Goal: Transaction & Acquisition: Purchase product/service

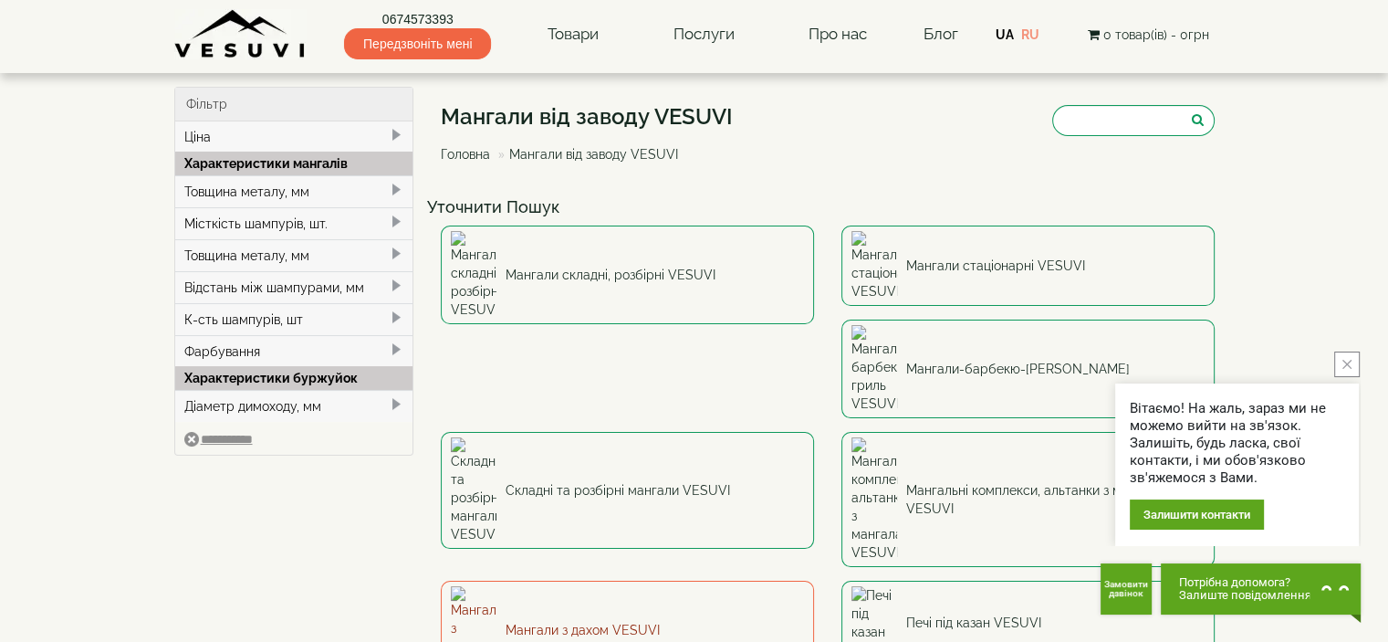
click at [814, 580] on link "Мангали з дахом VESUVI" at bounding box center [627, 629] width 373 height 99
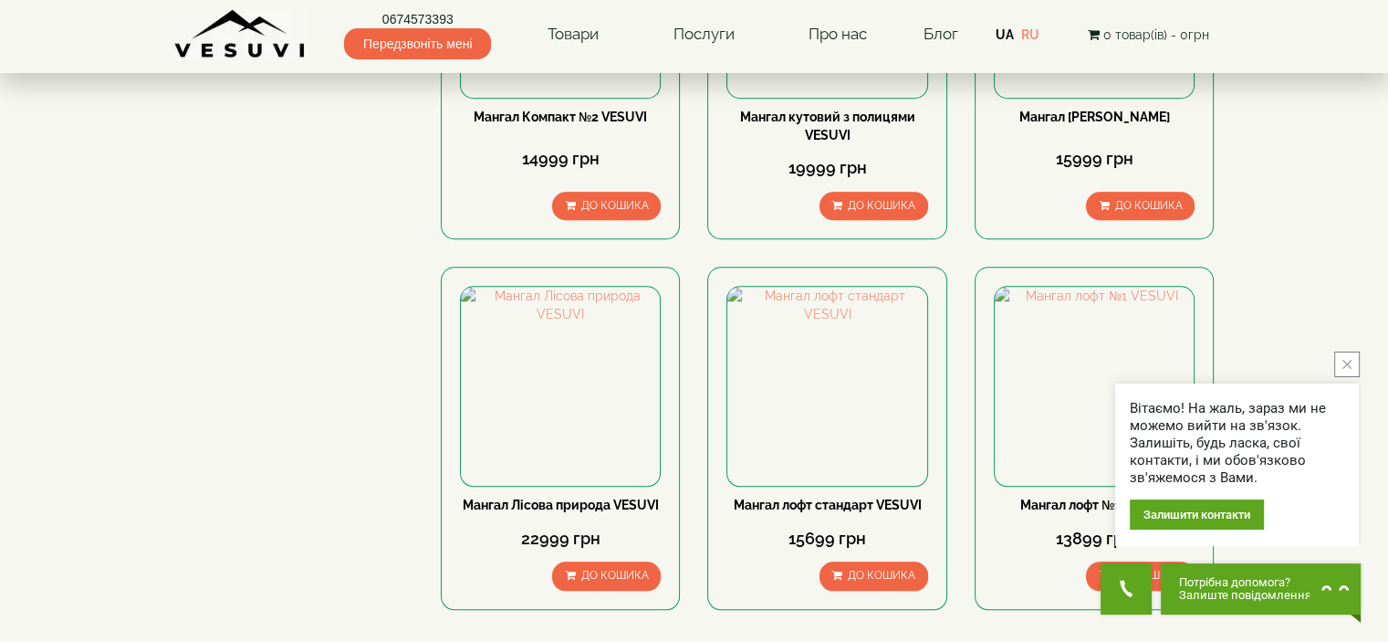
scroll to position [1643, 0]
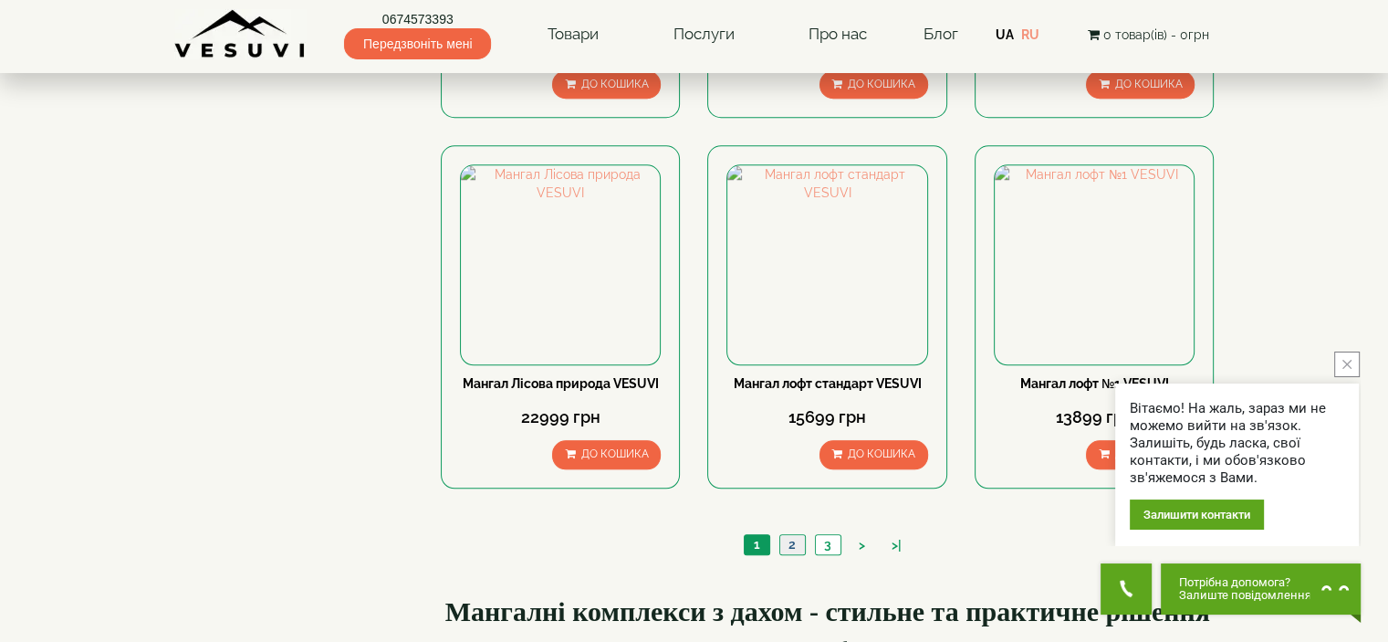
click at [790, 537] on link "2" at bounding box center [792, 544] width 26 height 19
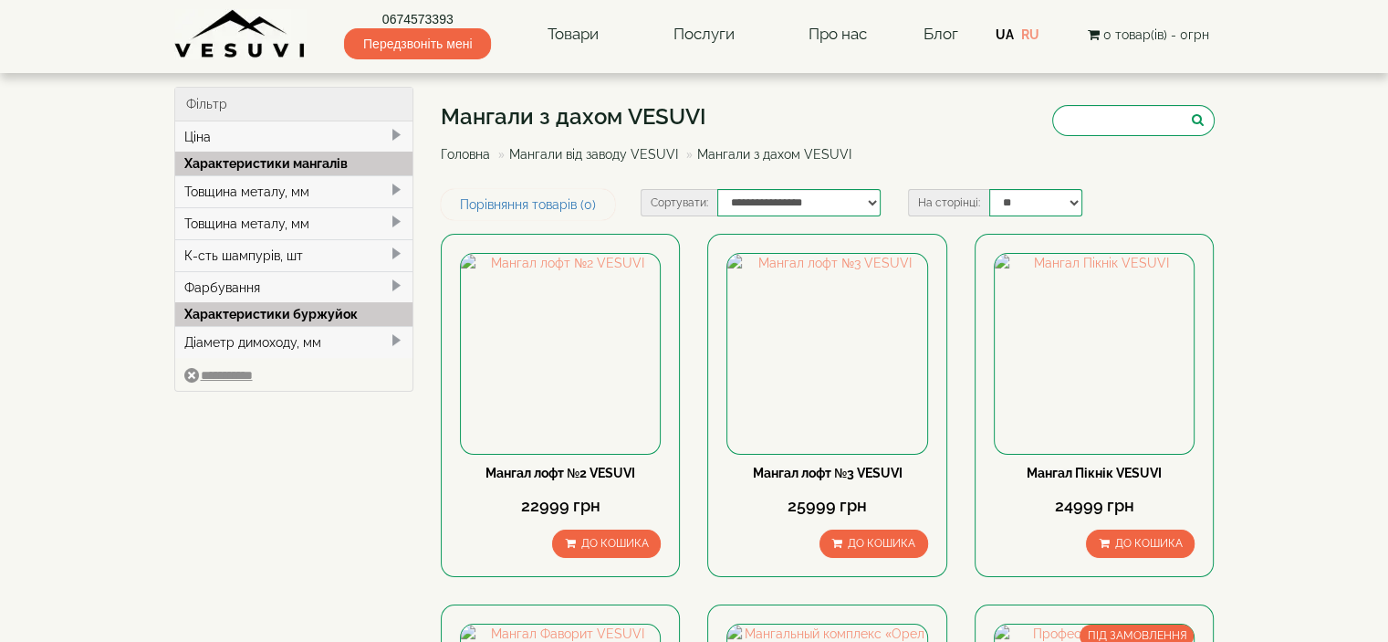
type input "*****"
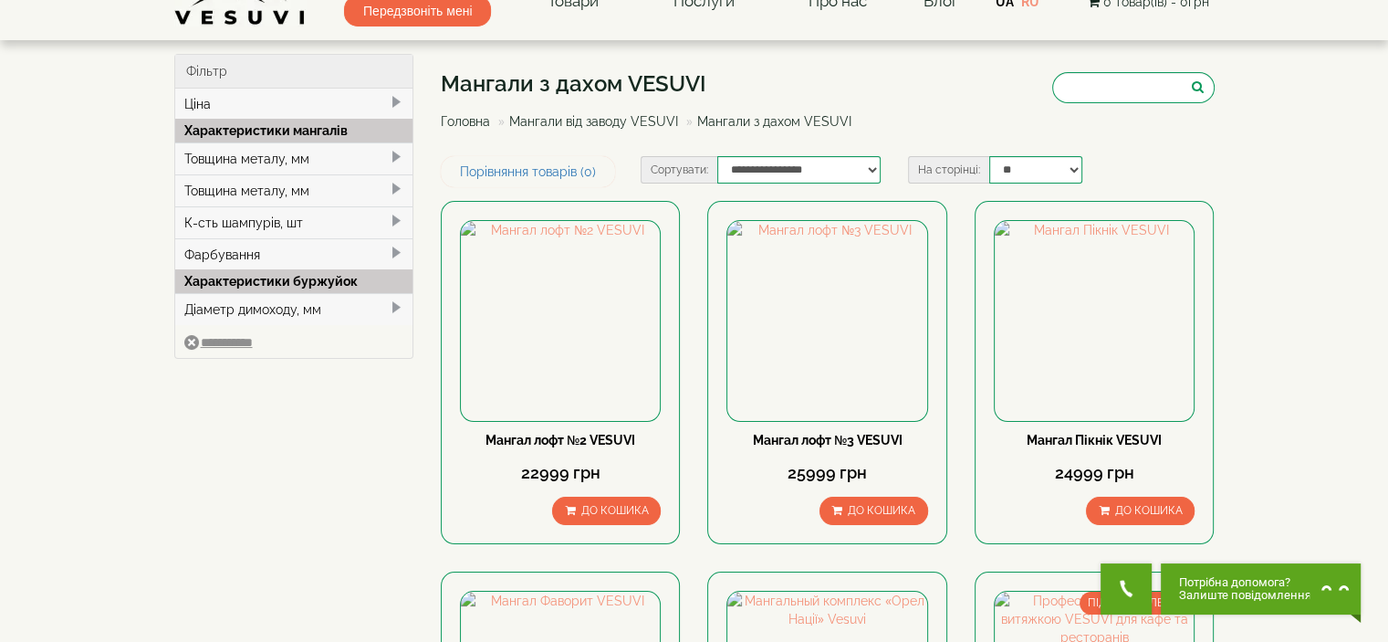
scroll to position [91, 0]
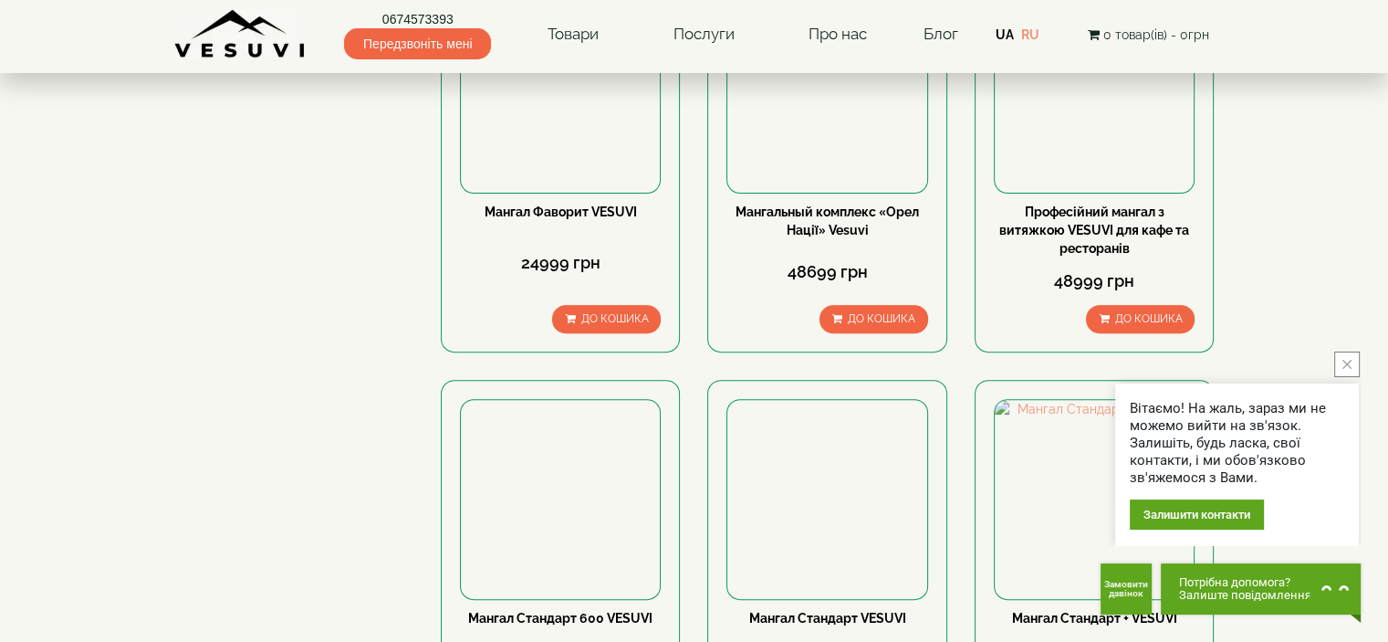
scroll to position [639, 0]
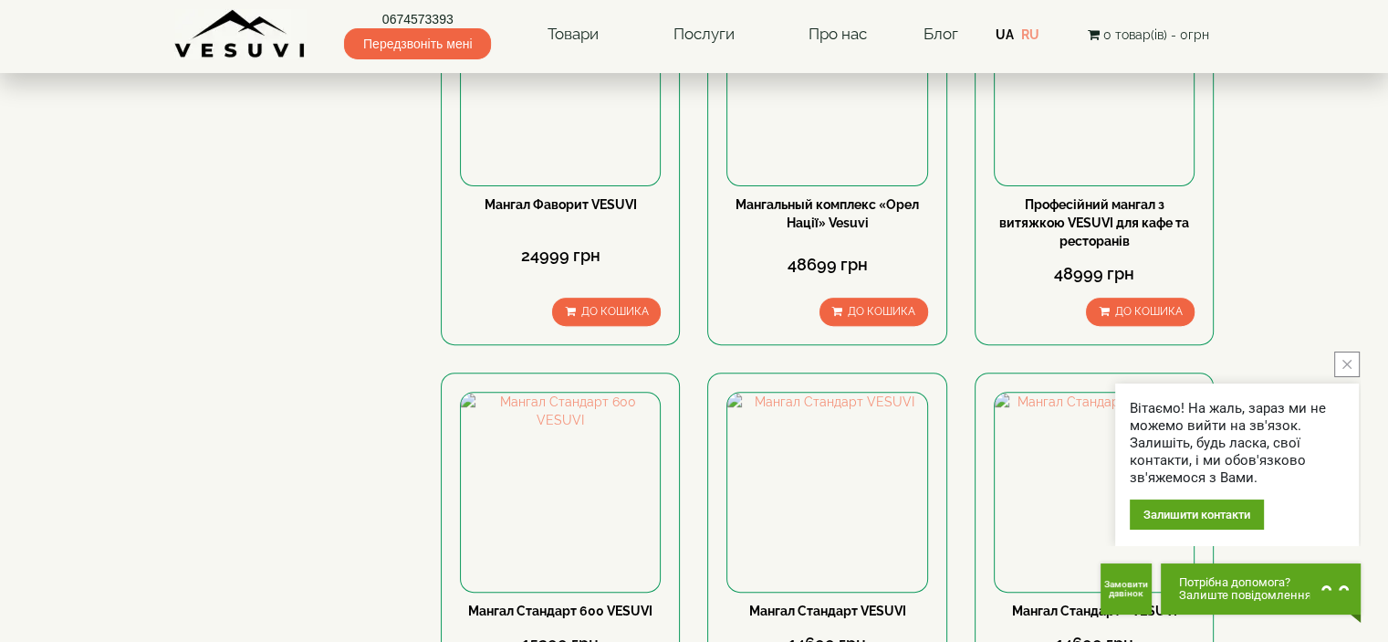
click at [1354, 368] on button "close button" at bounding box center [1347, 364] width 26 height 26
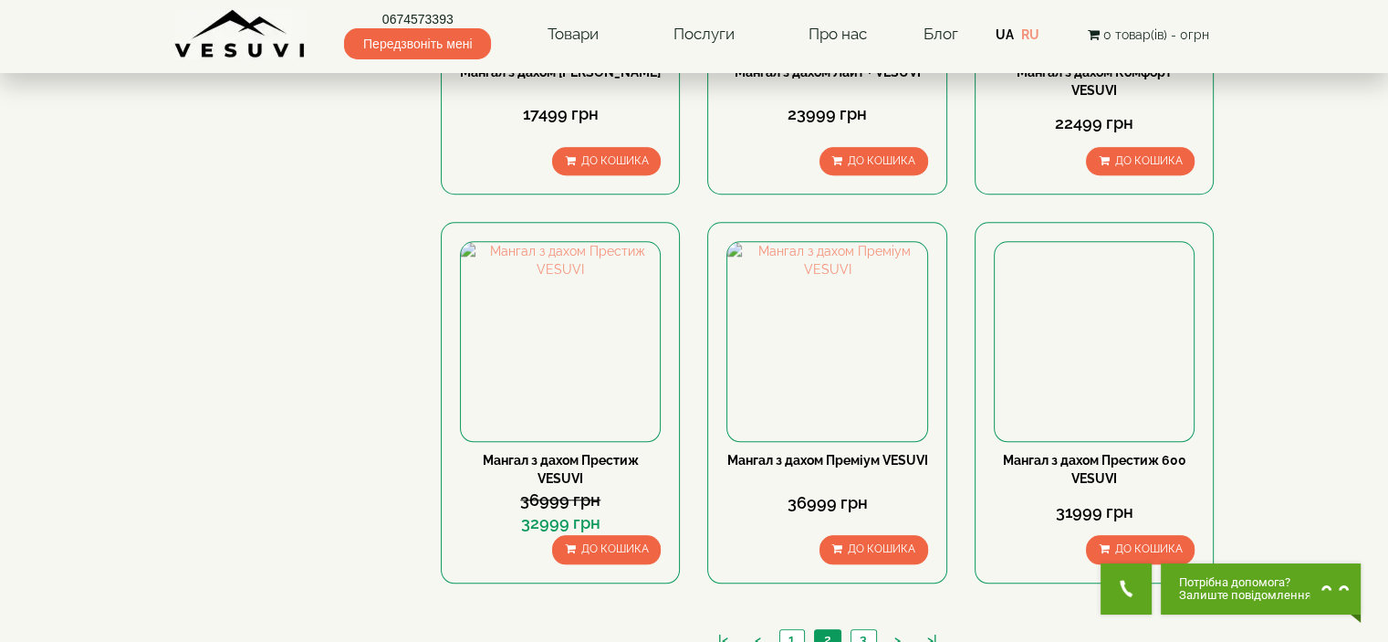
scroll to position [1551, 0]
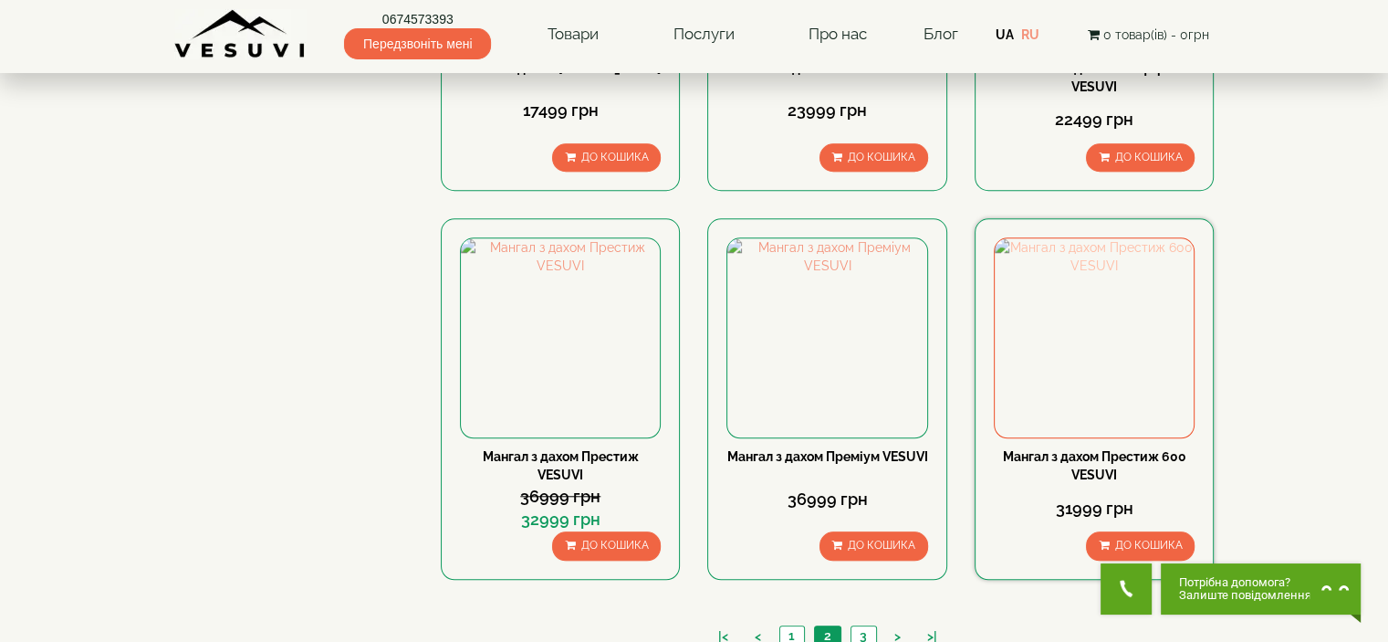
click at [1129, 357] on img at bounding box center [1094, 337] width 199 height 199
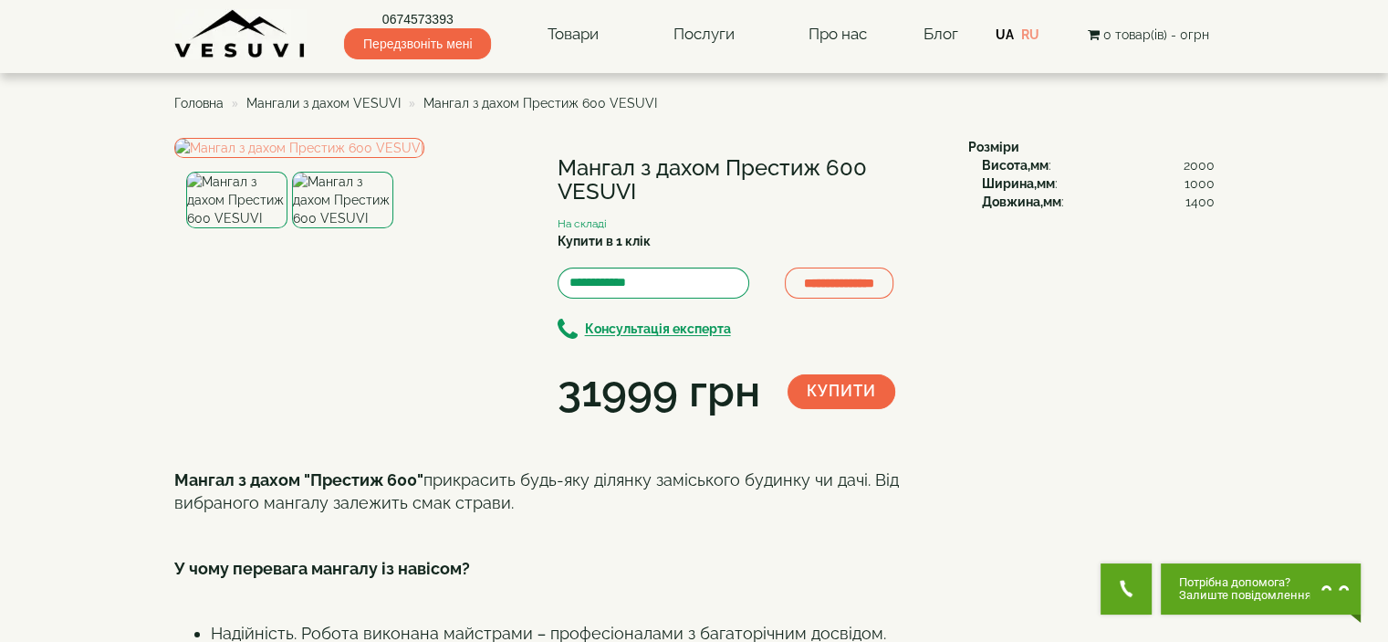
click at [354, 228] on img at bounding box center [342, 200] width 101 height 57
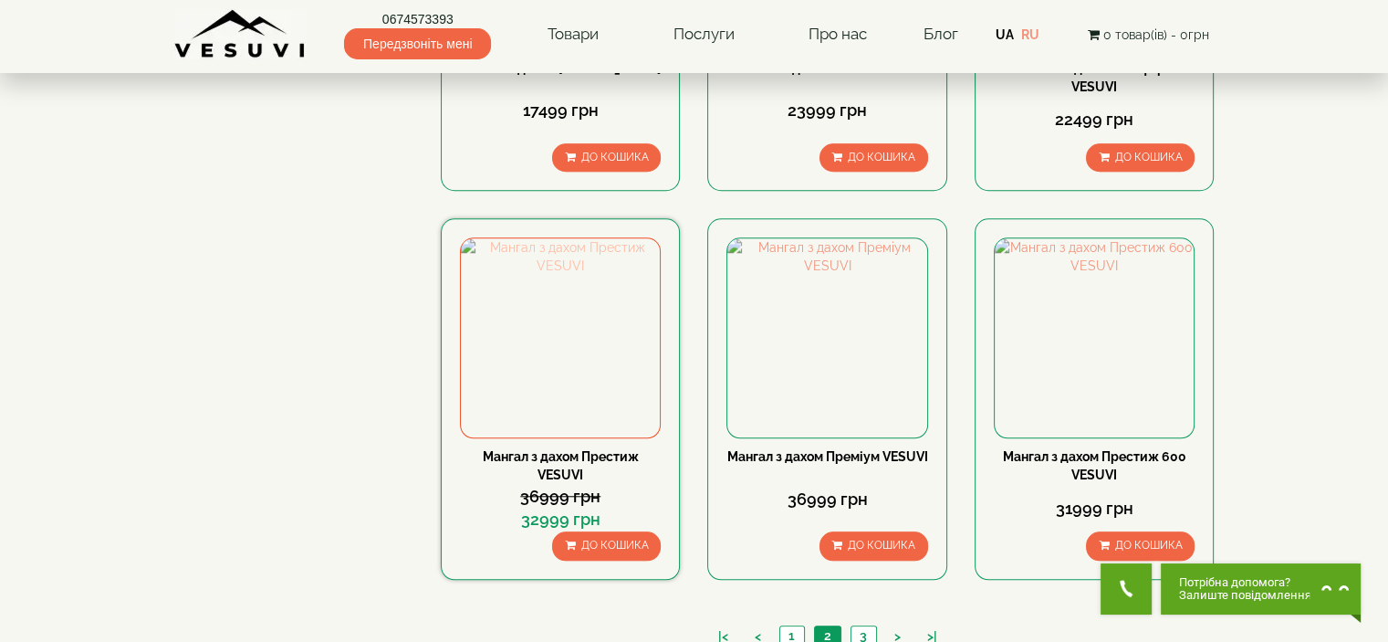
click at [549, 324] on img at bounding box center [560, 337] width 199 height 199
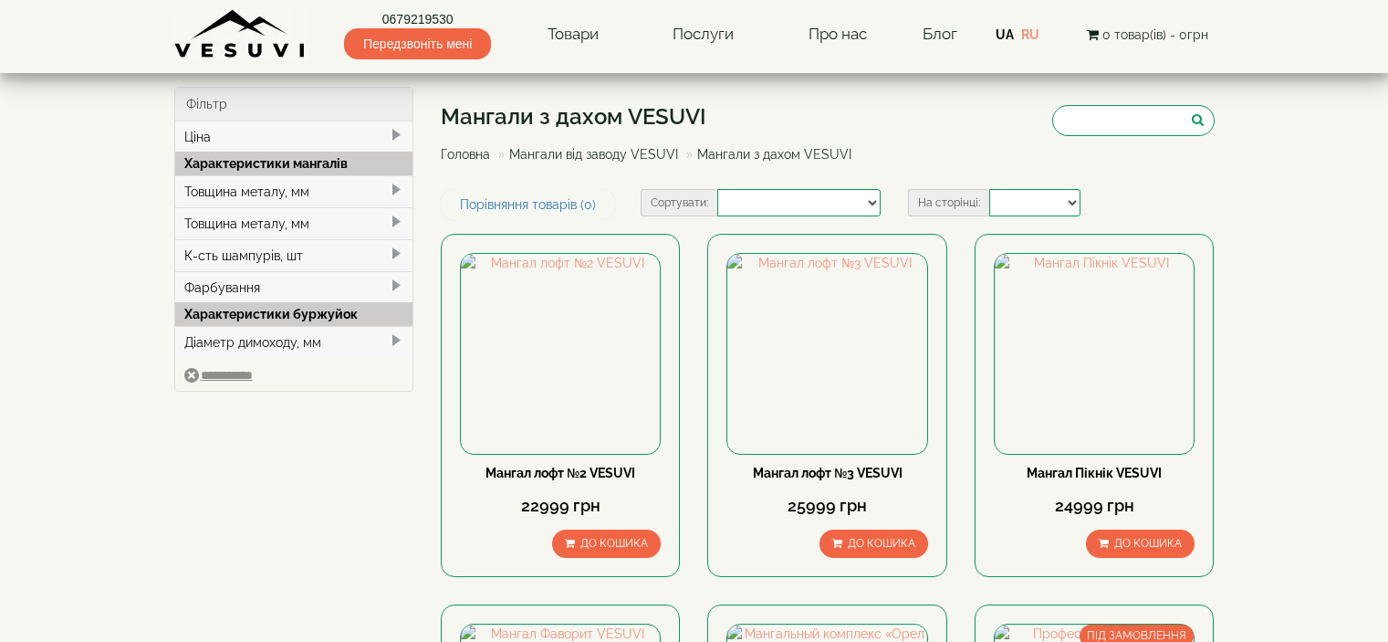
select select
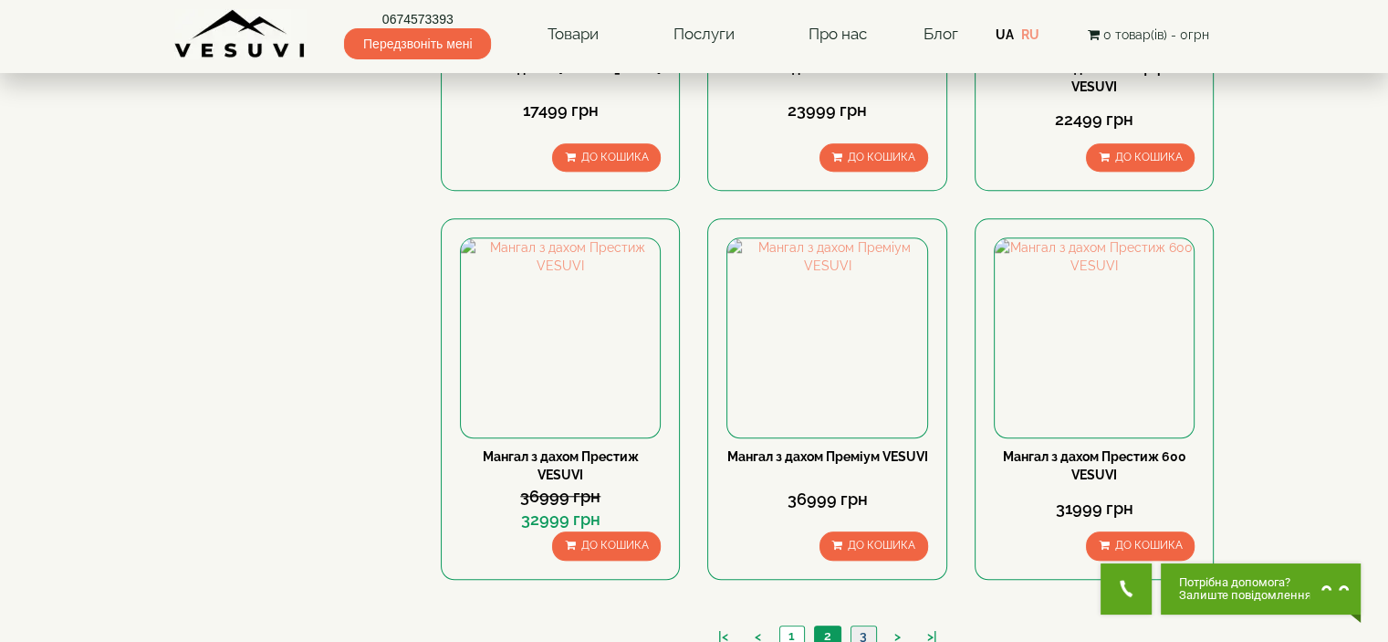
click at [861, 626] on link "3" at bounding box center [863, 635] width 26 height 19
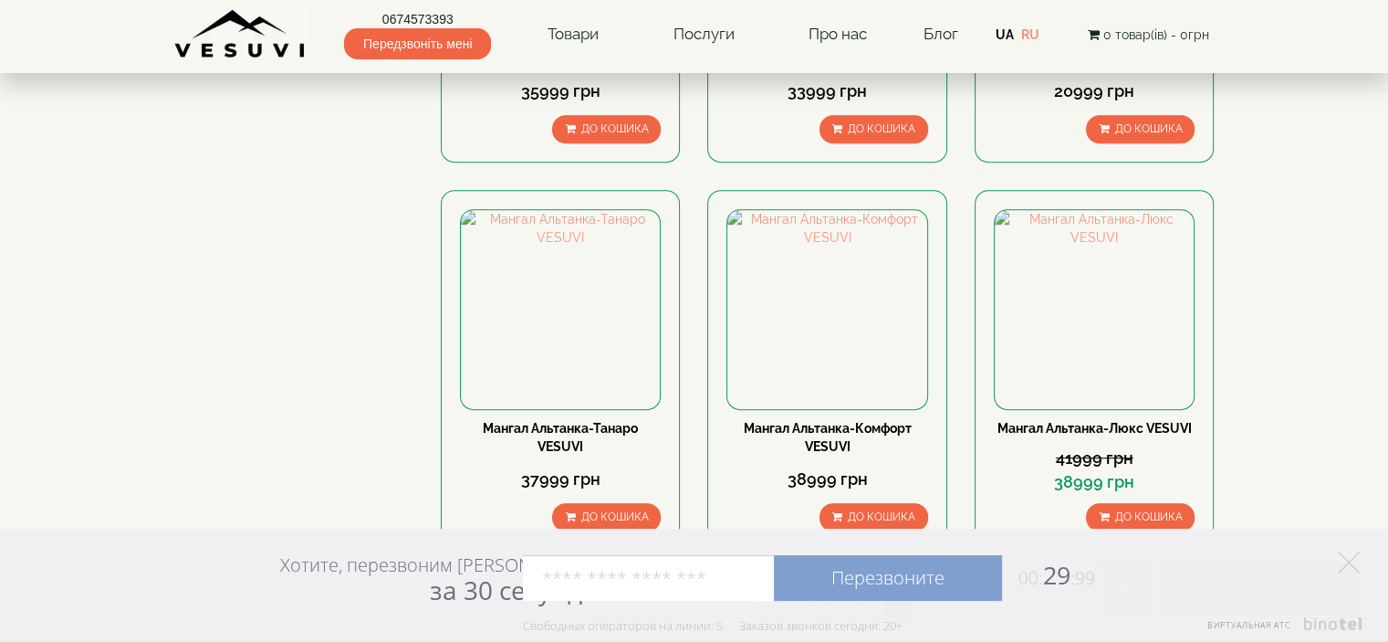
scroll to position [913, 0]
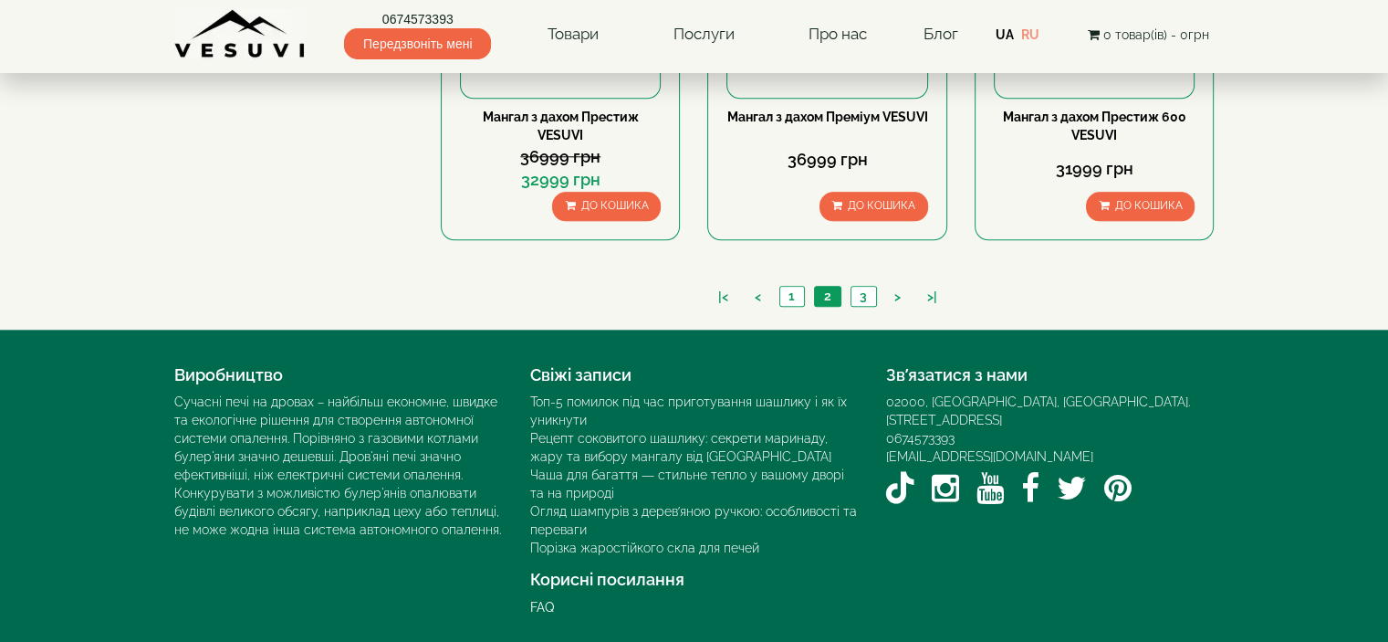
scroll to position [1551, 0]
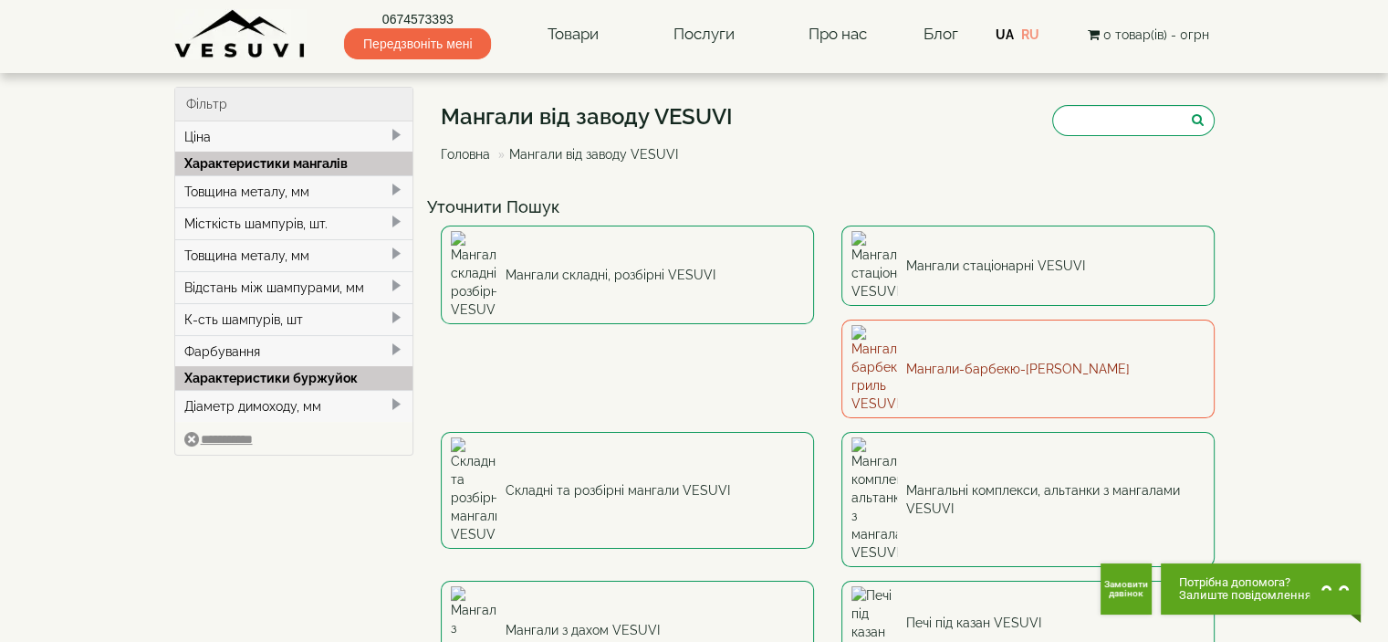
click at [841, 325] on link "Мангали-барбекю-гриль VESUVI" at bounding box center [1027, 368] width 373 height 99
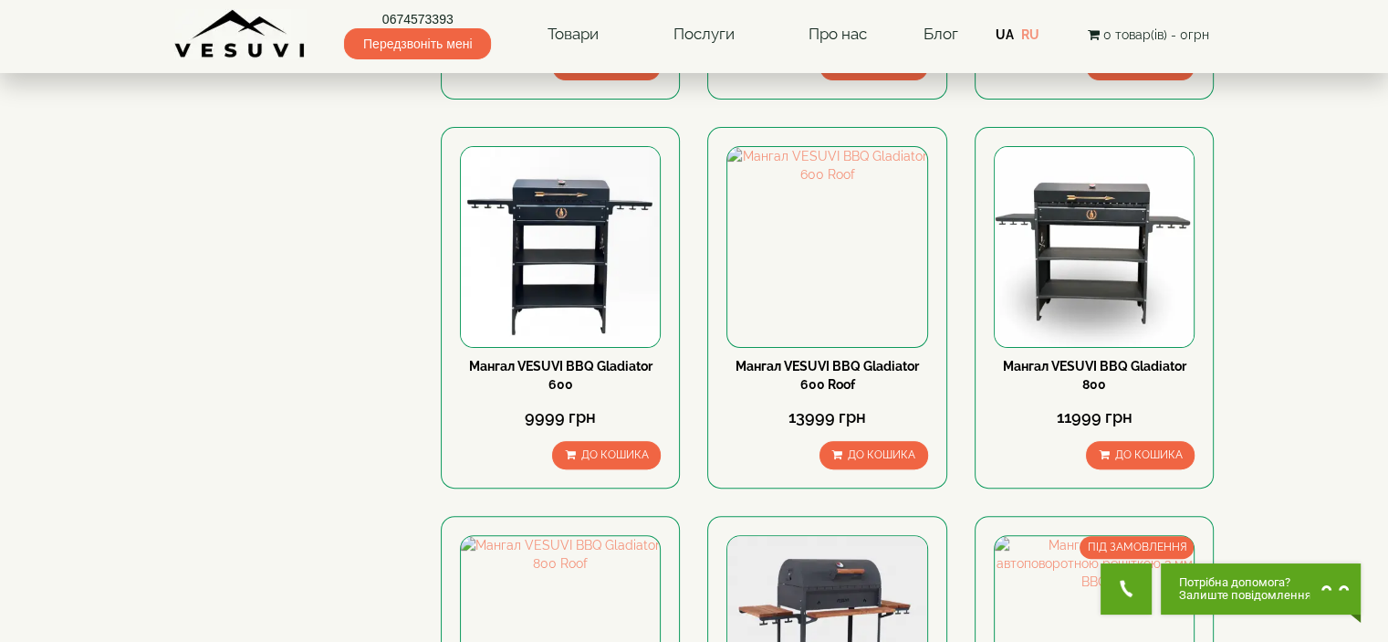
scroll to position [548, 0]
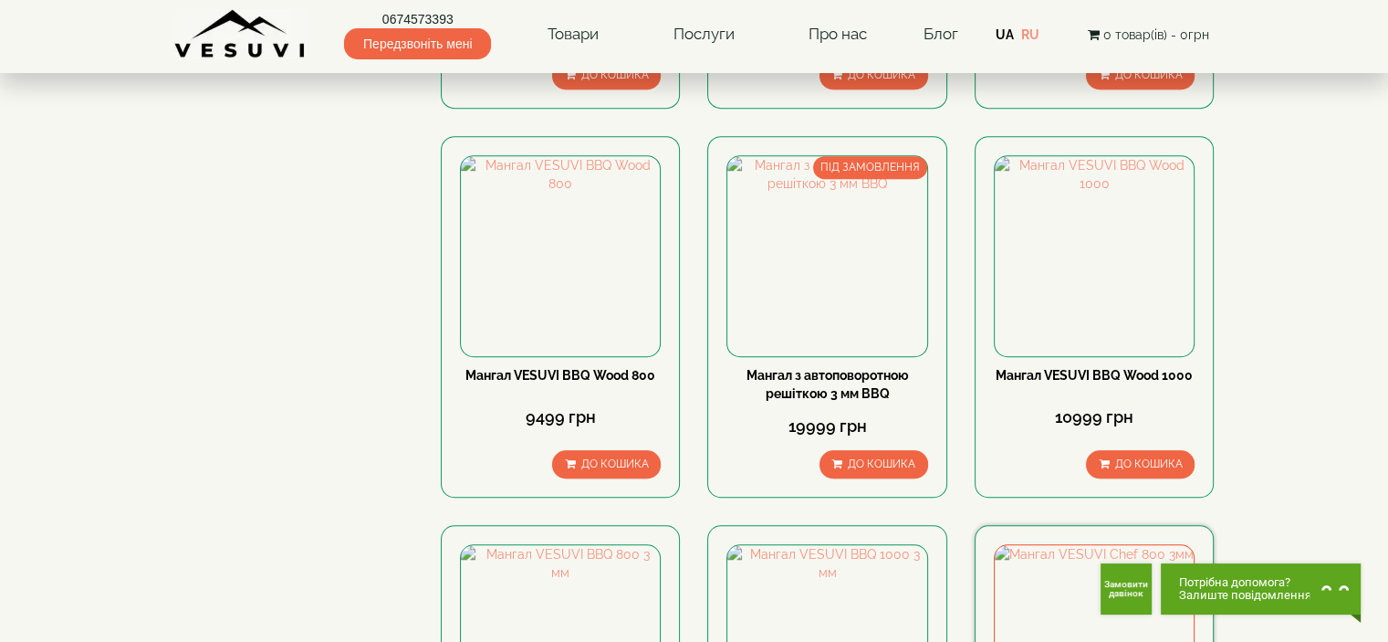
scroll to position [1278, 0]
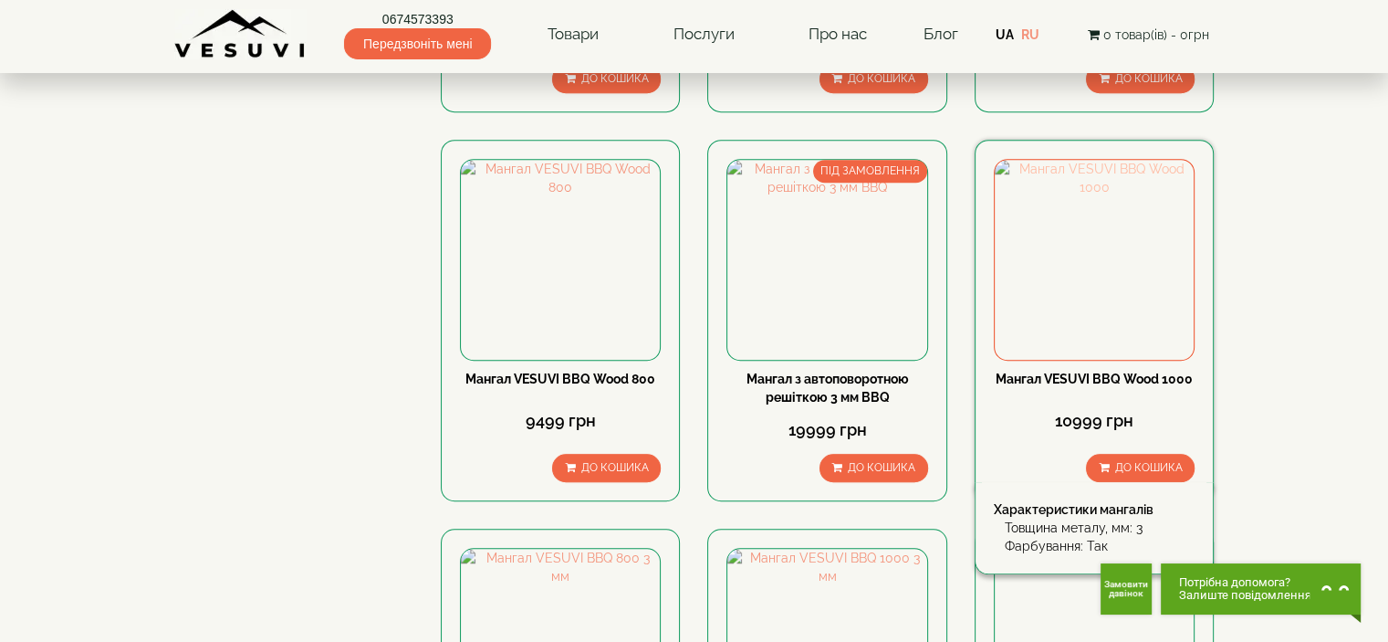
click at [1081, 238] on img at bounding box center [1094, 259] width 199 height 199
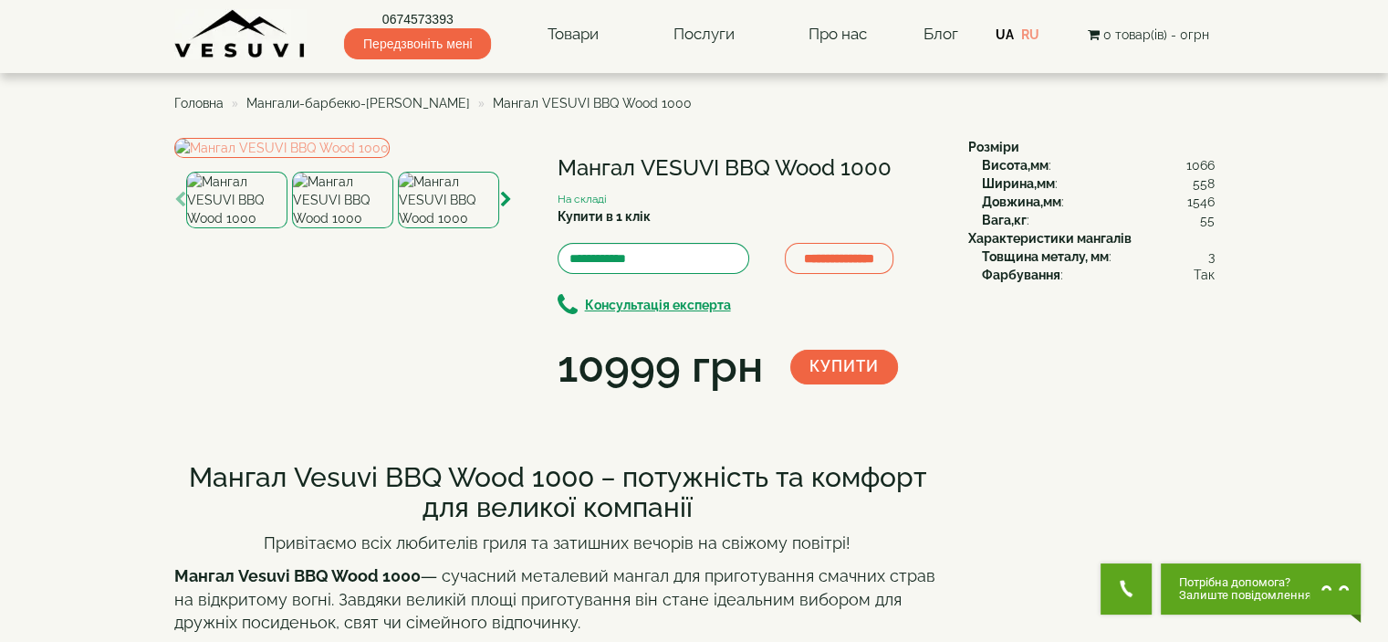
click at [318, 228] on img at bounding box center [342, 200] width 101 height 57
click at [451, 228] on img at bounding box center [448, 200] width 101 height 57
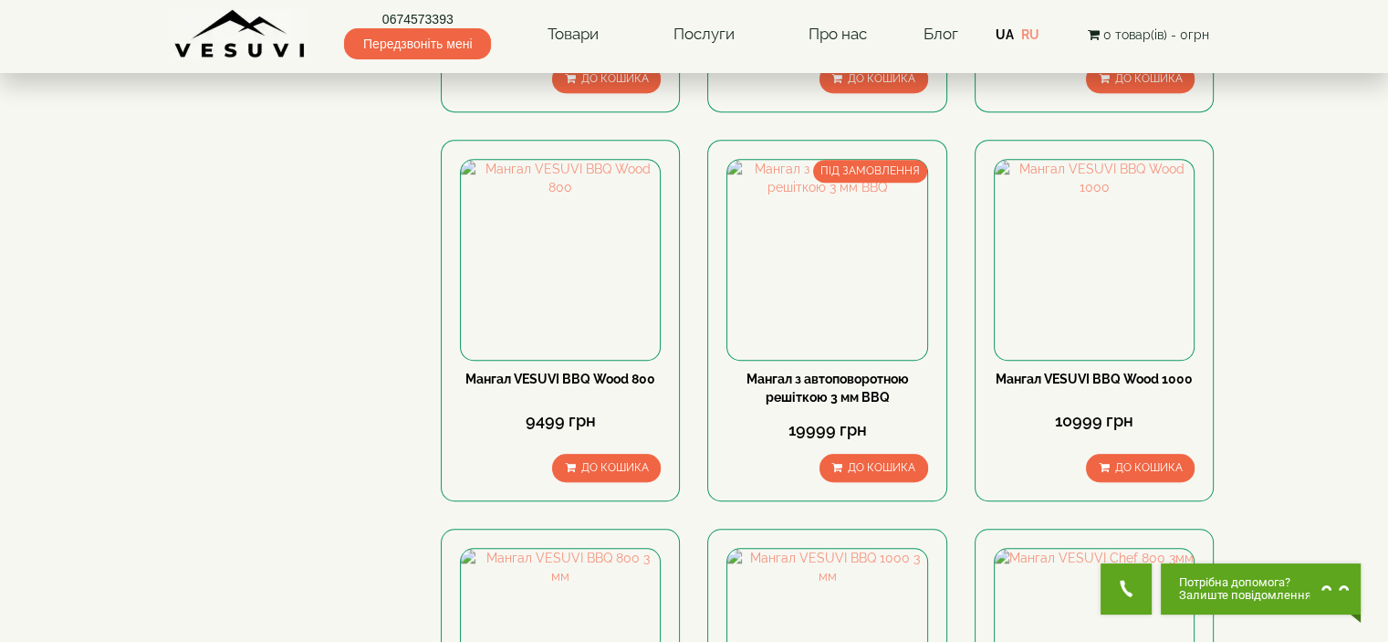
click at [1358, 349] on body "0674573393 Передзвоніть мені Товари Булер'яни VESUVI Мангали від заводу VESUVI …" at bounding box center [694, 333] width 1388 height 3223
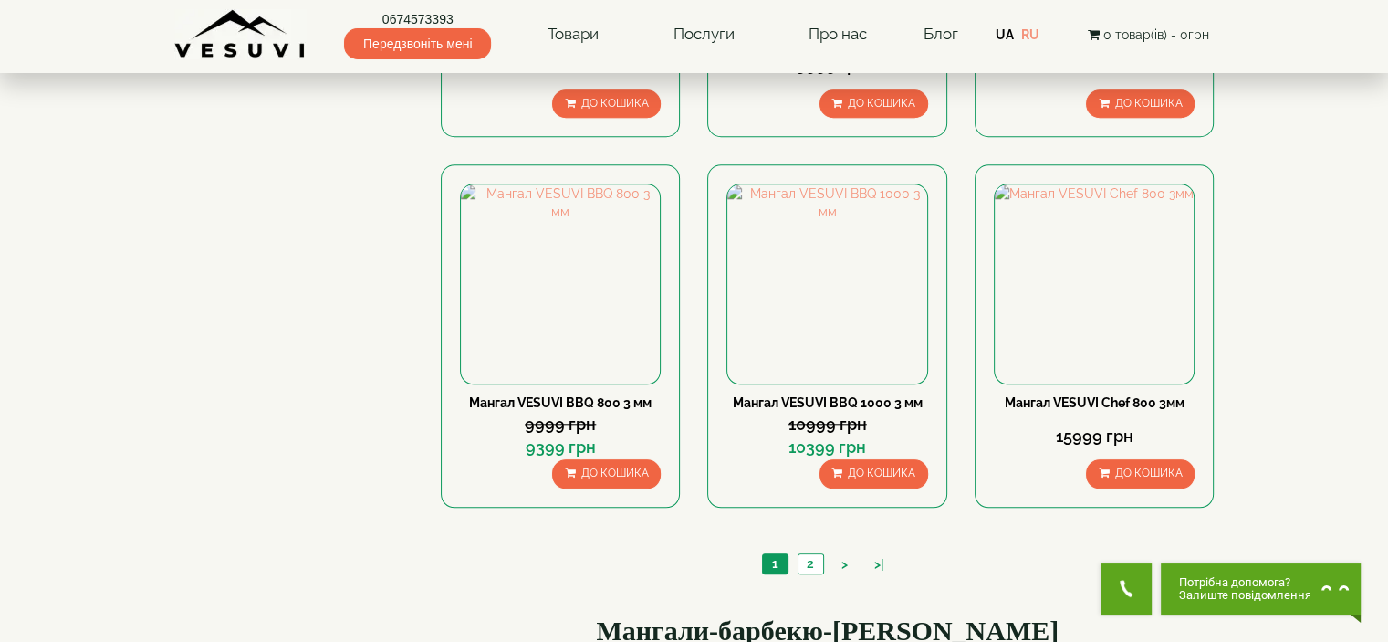
scroll to position [1643, 0]
click at [818, 554] on link "2" at bounding box center [811, 562] width 26 height 19
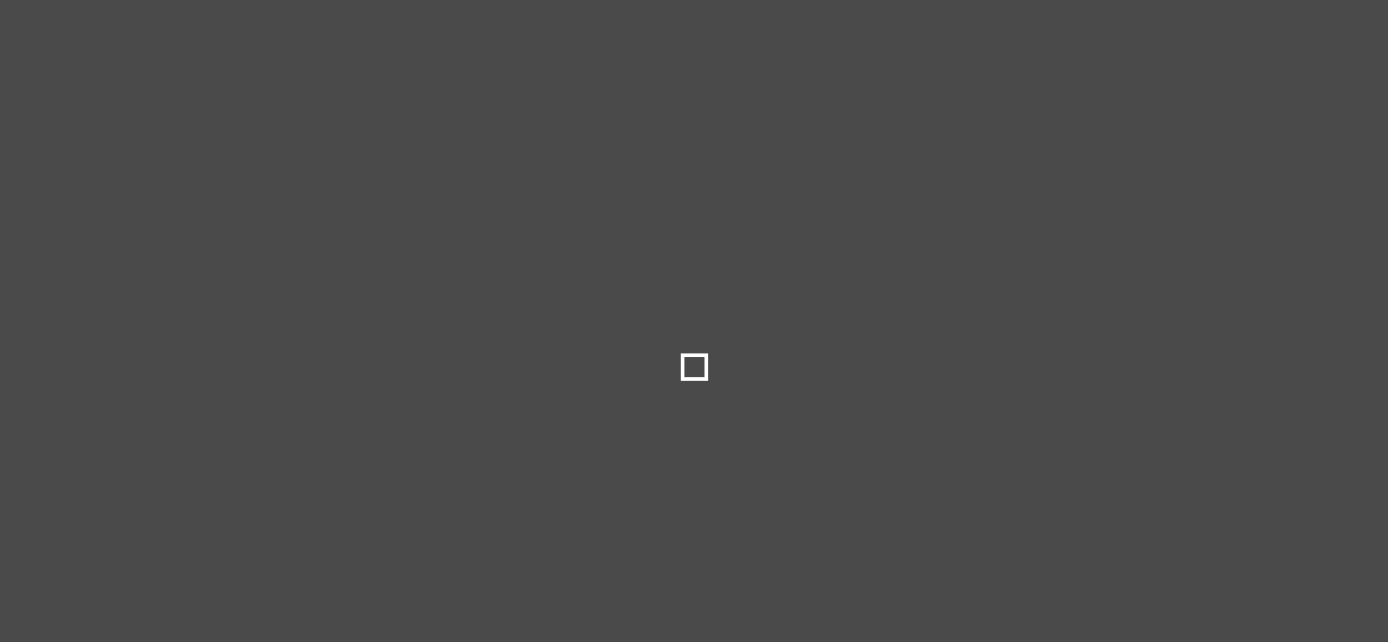
select select
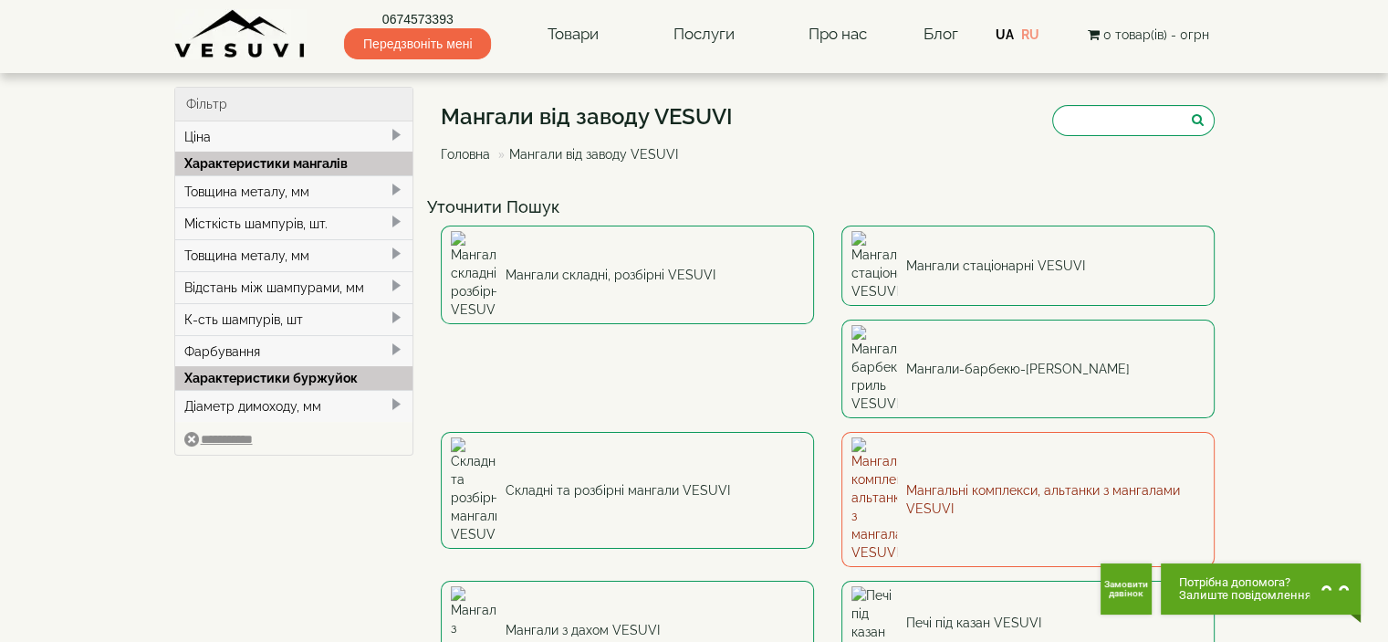
click at [841, 432] on link "Мангальні комплекси, альтанки з мангалами VESUVI" at bounding box center [1027, 499] width 373 height 135
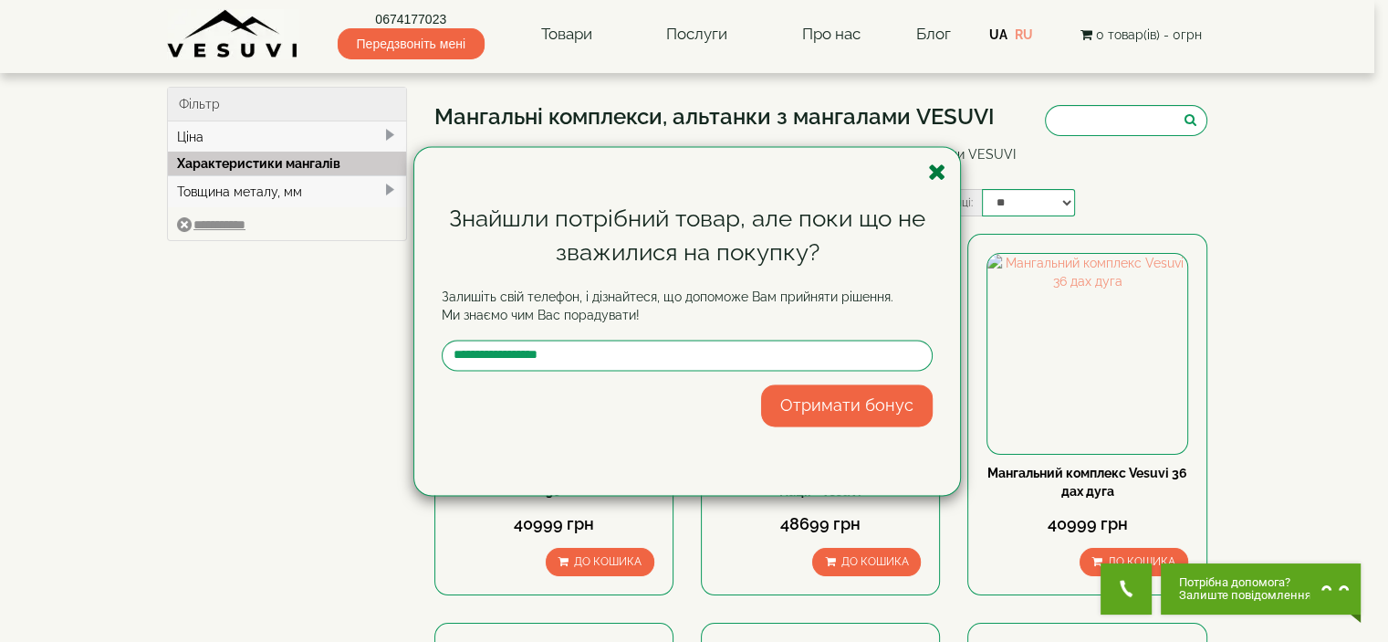
click at [938, 164] on icon "button" at bounding box center [937, 172] width 18 height 23
